Goal: Transaction & Acquisition: Subscribe to service/newsletter

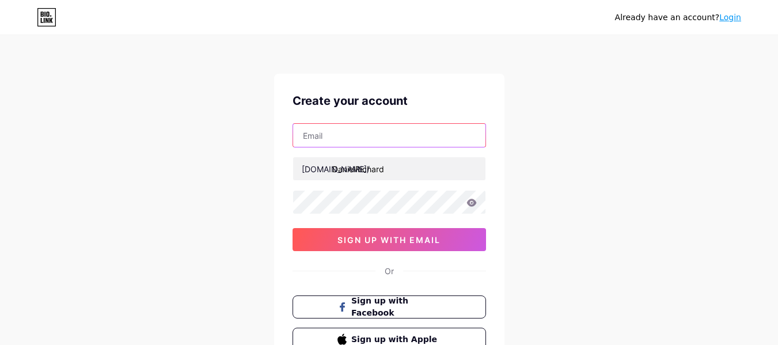
click at [345, 136] on input "text" at bounding box center [389, 135] width 192 height 23
paste input "[EMAIL_ADDRESS][DOMAIN_NAME]"
type input "silverstaryachting394@gmail.com"
click at [250, 140] on div "Already have an account? Login Create your account silverstaryachting394@gmail.…" at bounding box center [389, 220] width 778 height 440
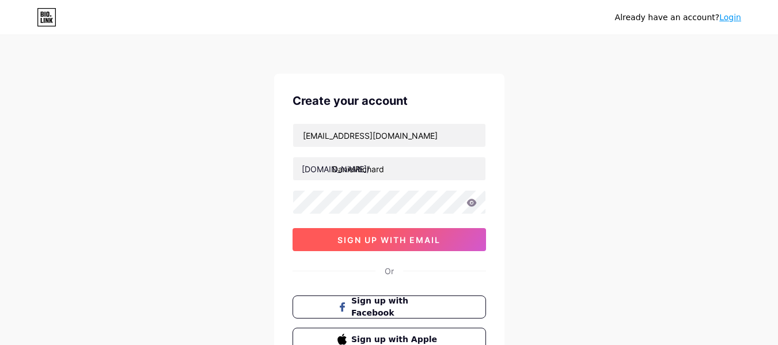
click at [388, 245] on button "sign up with email" at bounding box center [388, 239] width 193 height 23
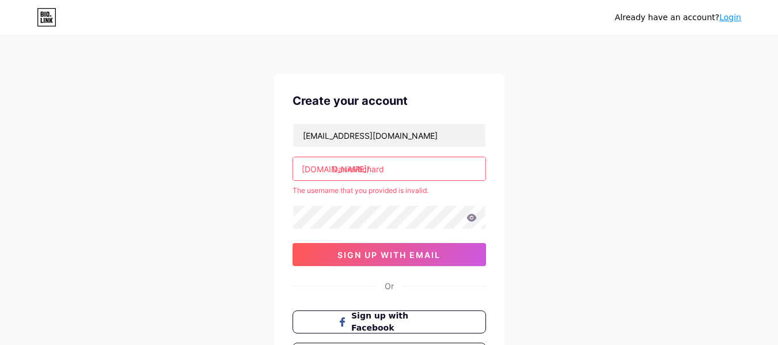
click at [428, 172] on input "DanielRichard" at bounding box center [389, 168] width 192 height 23
type input "danielrichar"
click at [208, 196] on div "Already have an account? Login Create your account silverstaryachting394@gmail.…" at bounding box center [389, 227] width 778 height 455
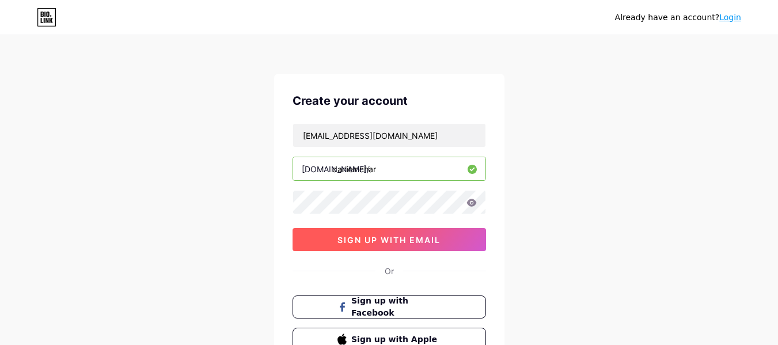
click at [322, 239] on button "sign up with email" at bounding box center [388, 239] width 193 height 23
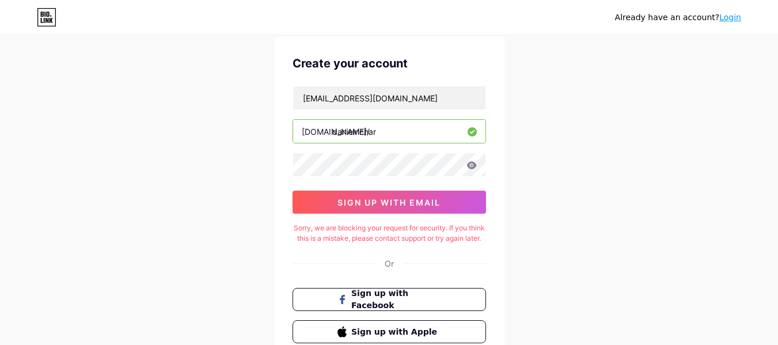
scroll to position [58, 0]
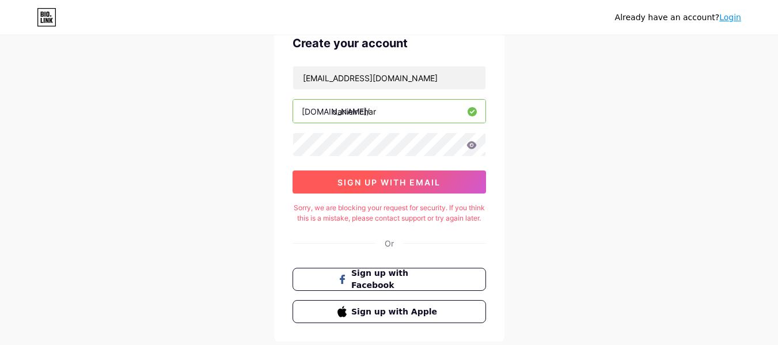
click at [342, 177] on span "sign up with email" at bounding box center [388, 182] width 103 height 10
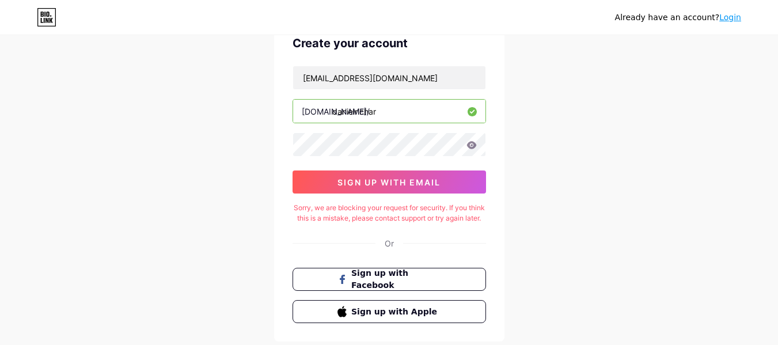
click at [207, 178] on div "Already have an account? Login Create your account silverstaryachting394@gmail.…" at bounding box center [389, 177] width 778 height 470
click at [158, 189] on div "Already have an account? Login Create your account silverstaryachting394@gmail.…" at bounding box center [389, 177] width 778 height 470
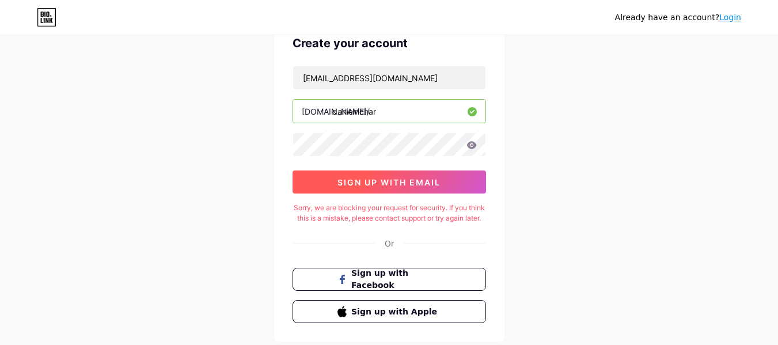
click at [367, 185] on span "sign up with email" at bounding box center [388, 182] width 103 height 10
click at [371, 173] on button "sign up with email" at bounding box center [388, 181] width 193 height 23
click at [331, 182] on button "sign up with email" at bounding box center [388, 181] width 193 height 23
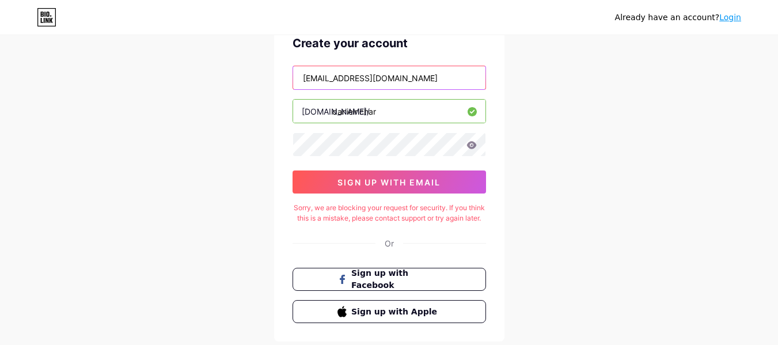
click at [364, 87] on input "silverstaryachting394@gmail.com" at bounding box center [389, 77] width 192 height 23
paste input "632@outlook"
type input "silverstaryachting632@outlook.com"
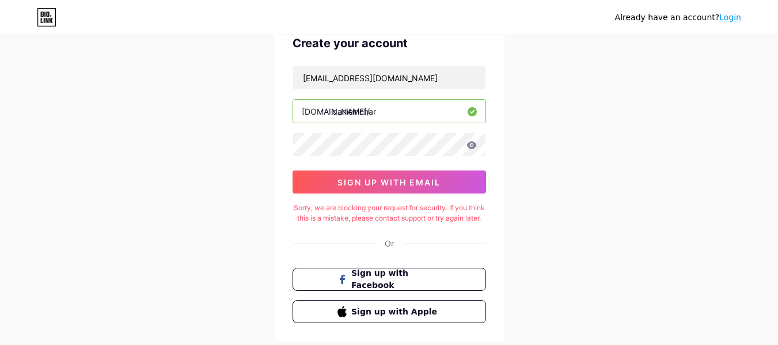
click at [322, 170] on div "silverstaryachting632@outlook.com bio.link/ danielrichar sign up with email" at bounding box center [388, 130] width 193 height 128
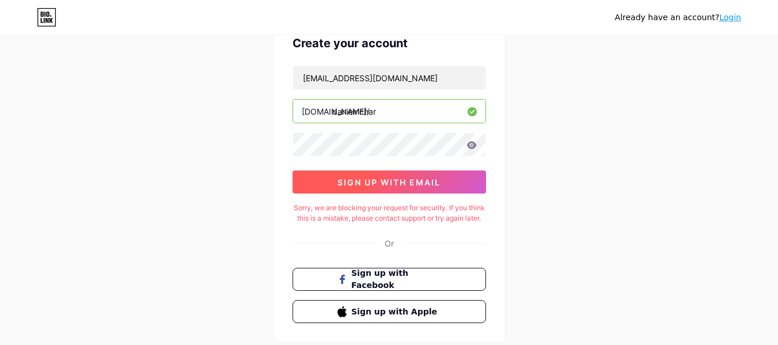
click at [324, 174] on button "sign up with email" at bounding box center [388, 181] width 193 height 23
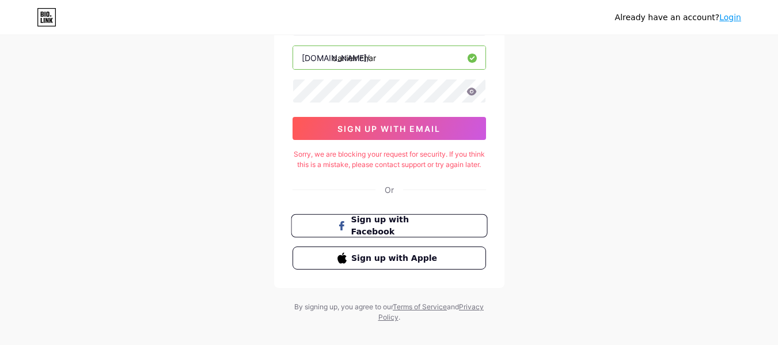
scroll to position [136, 0]
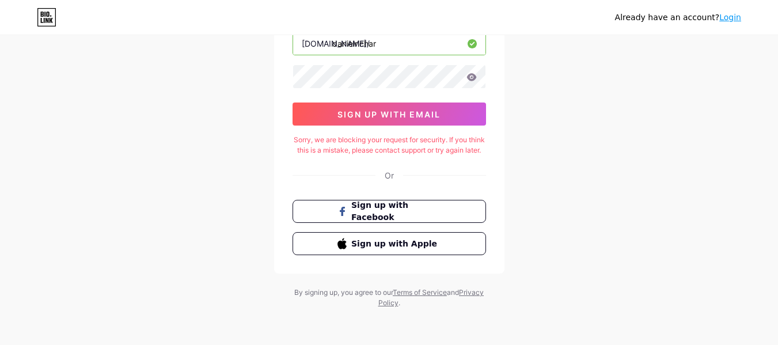
click at [723, 17] on link "Login" at bounding box center [730, 17] width 22 height 9
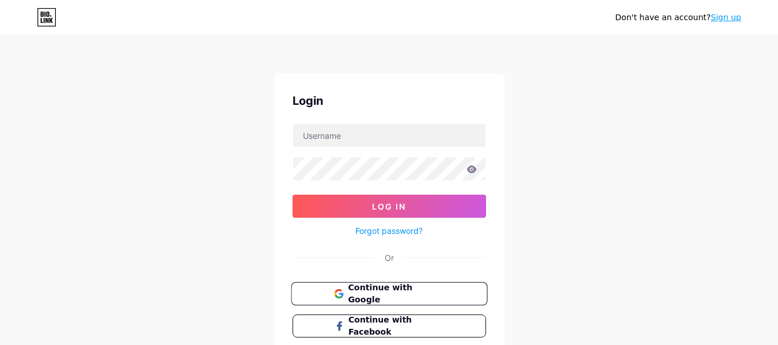
click at [390, 301] on button "Continue with Google" at bounding box center [389, 294] width 196 height 24
click at [441, 287] on span "Continue with Google" at bounding box center [396, 293] width 96 height 25
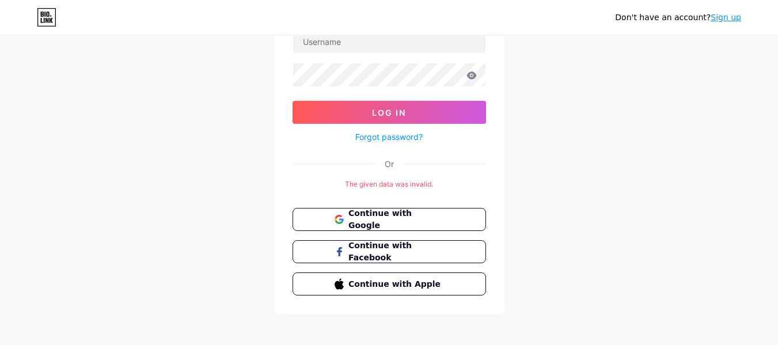
scroll to position [99, 0]
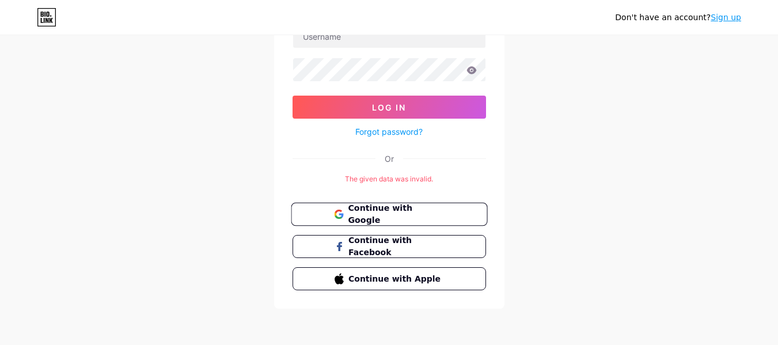
click at [433, 214] on span "Continue with Google" at bounding box center [396, 214] width 96 height 25
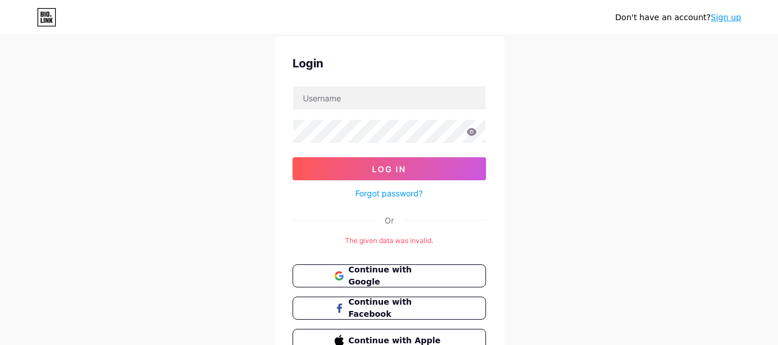
scroll to position [58, 0]
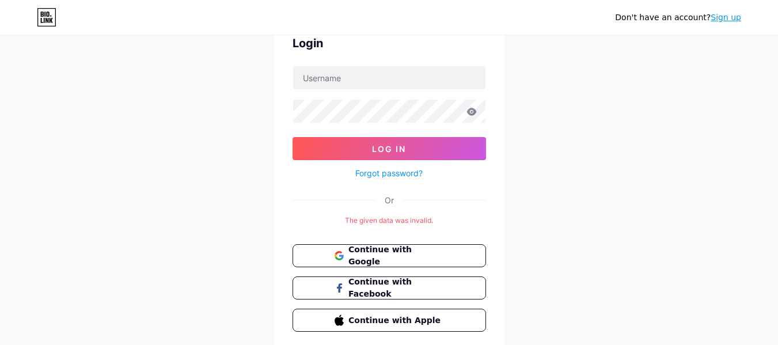
click at [736, 16] on link "Sign up" at bounding box center [725, 17] width 31 height 9
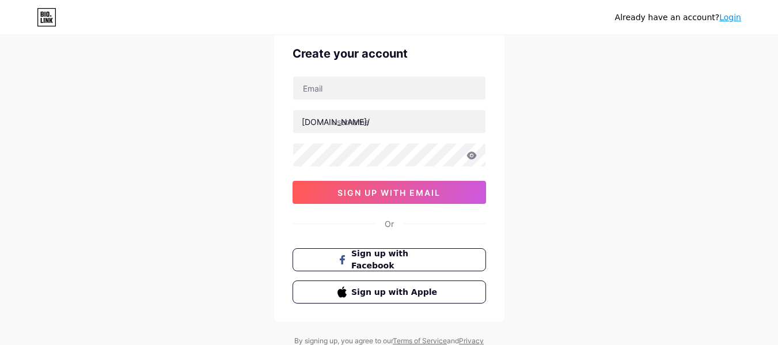
scroll to position [96, 0]
